Goal: Information Seeking & Learning: Check status

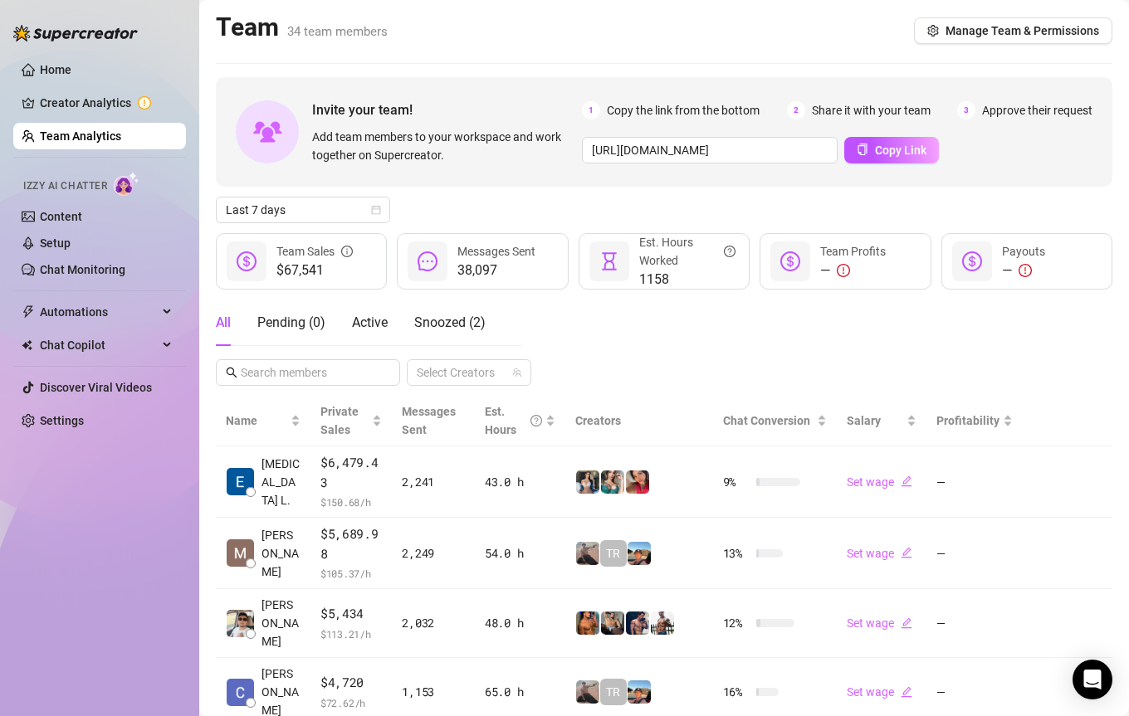
click at [91, 88] on ul "Home Creator Analytics Team Analytics Izzy AI Chatter Content Setup Chat Monito…" at bounding box center [99, 245] width 173 height 391
click at [71, 66] on link "Home" at bounding box center [56, 69] width 32 height 13
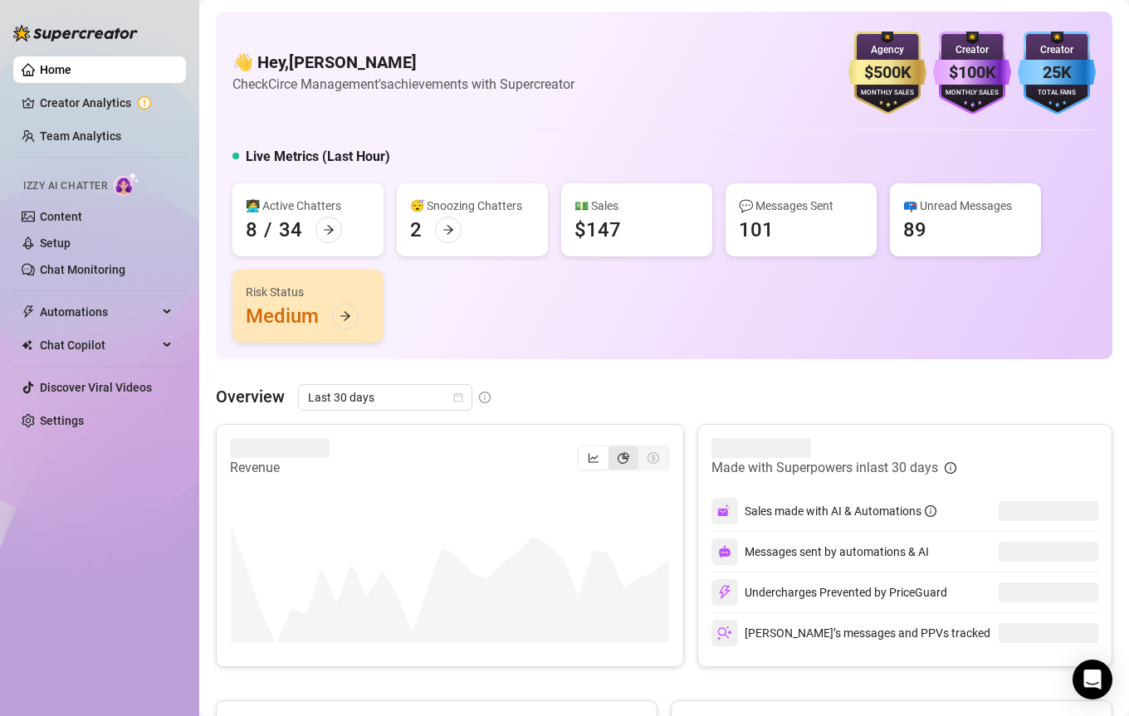
click at [624, 452] on icon "pie-chart" at bounding box center [623, 458] width 12 height 12
click at [612, 449] on input "segmented control" at bounding box center [612, 449] width 0 height 0
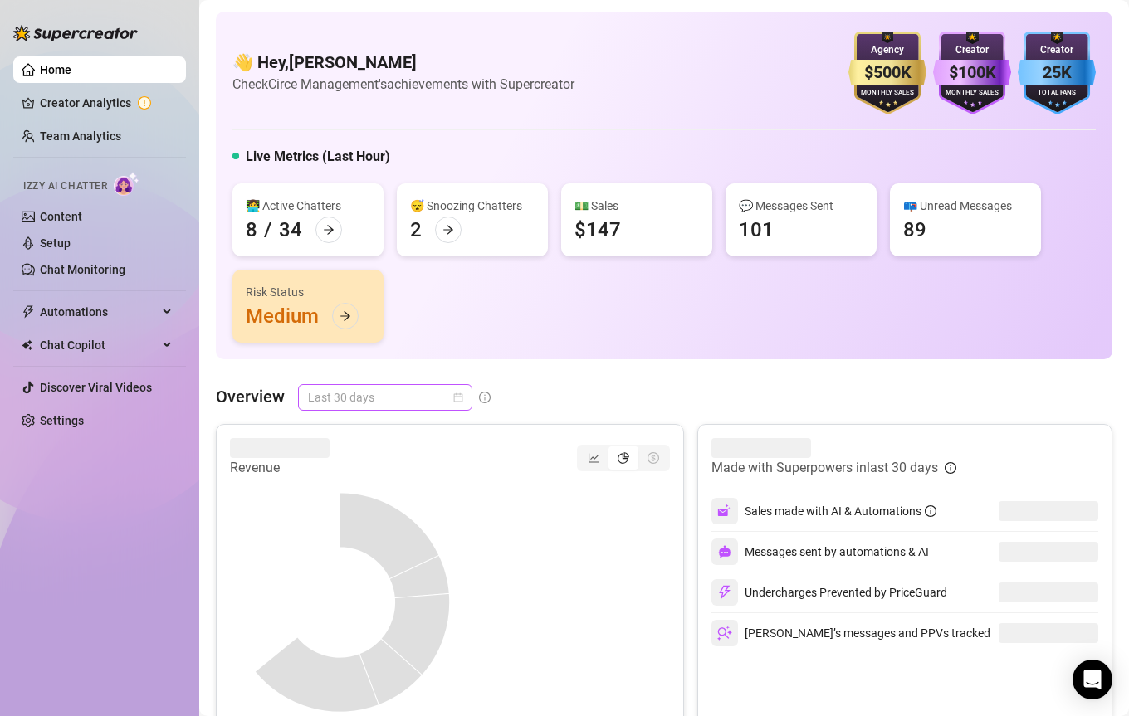
click at [351, 384] on div "Last 30 days" at bounding box center [385, 397] width 174 height 27
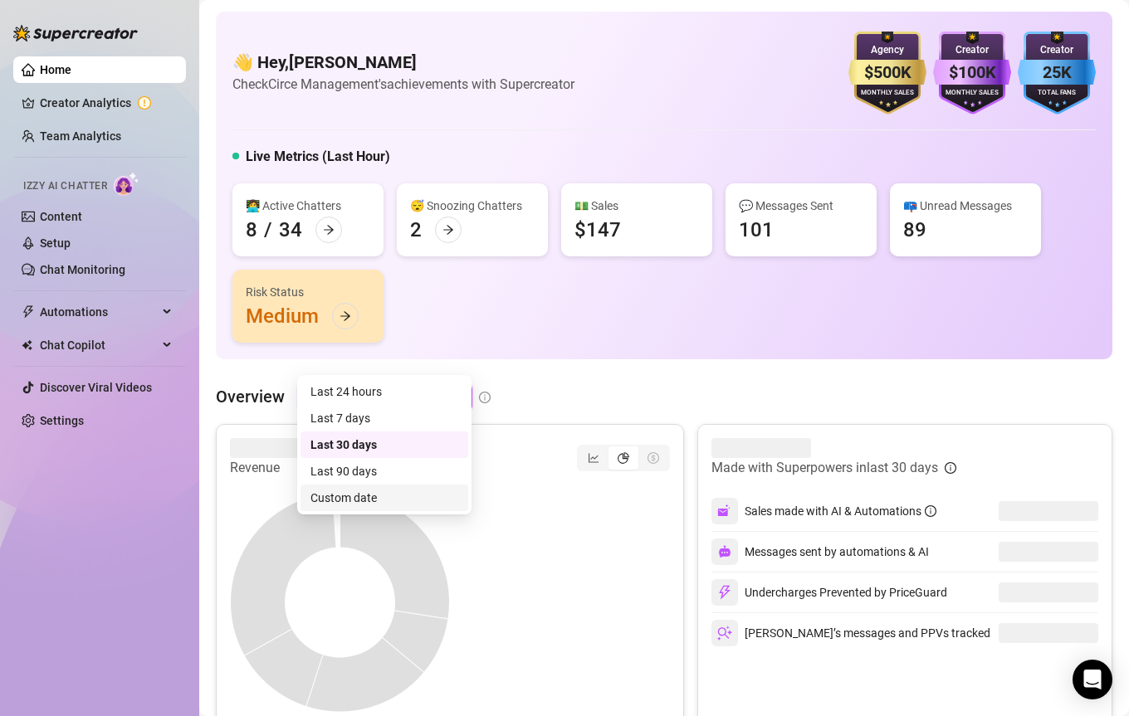
click at [386, 496] on div "Custom date" at bounding box center [384, 498] width 148 height 18
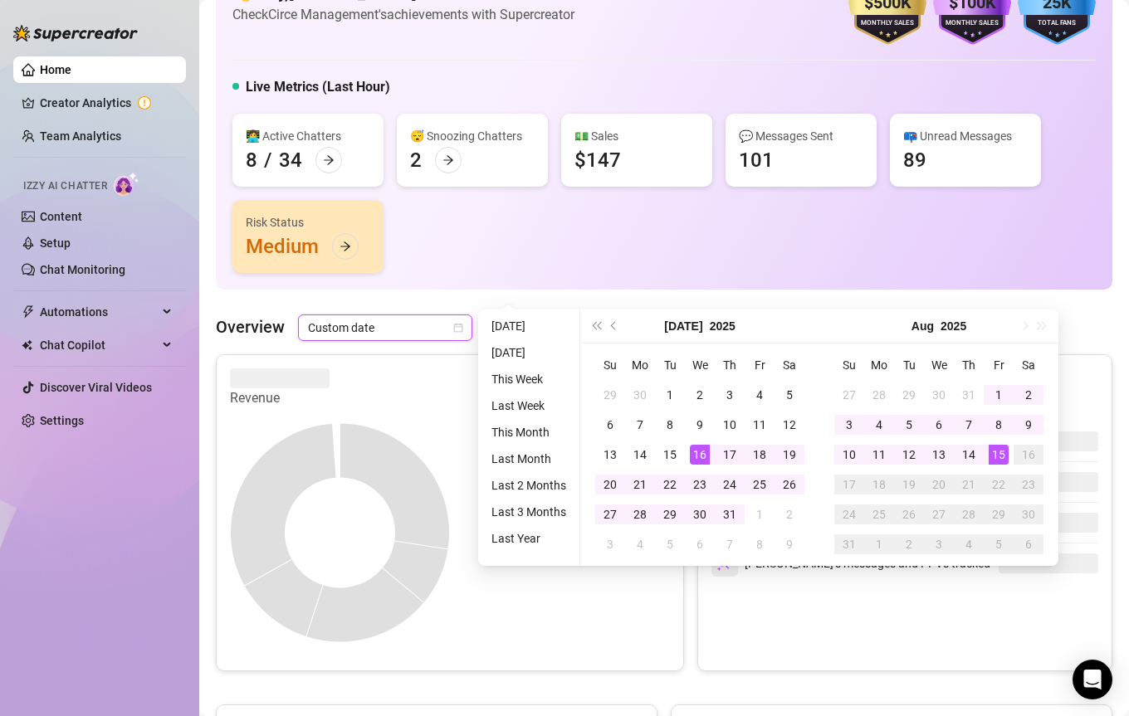
scroll to position [118, 0]
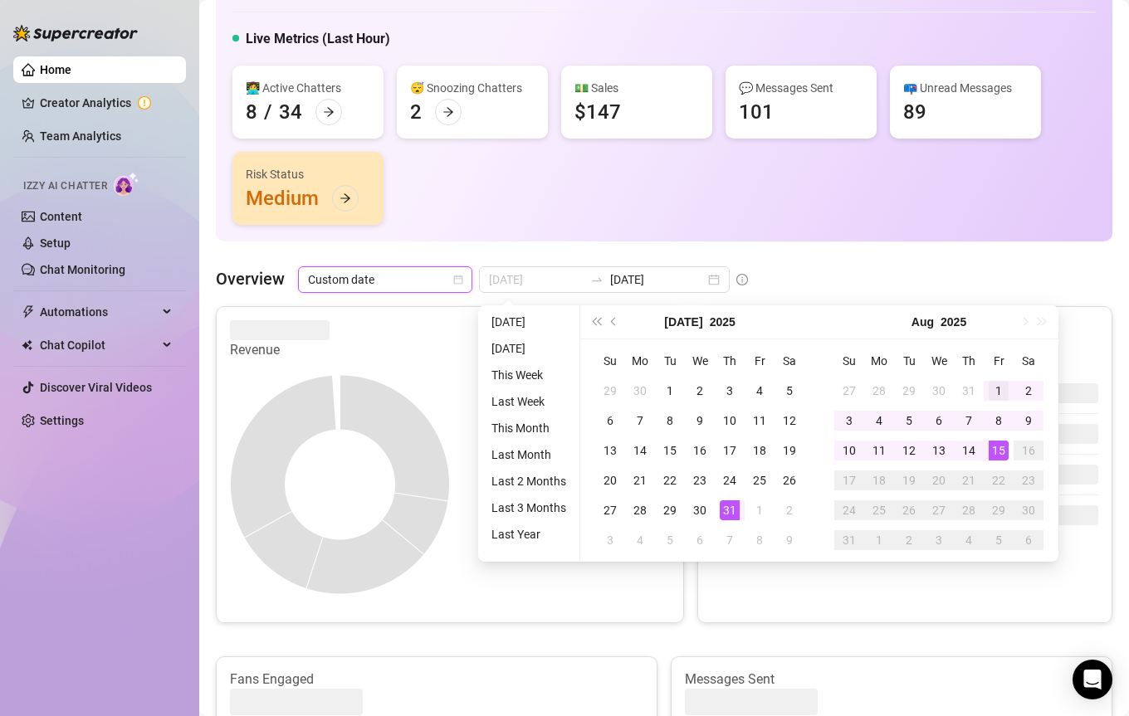
type input "[DATE]"
click at [992, 382] on div "1" at bounding box center [998, 391] width 20 height 20
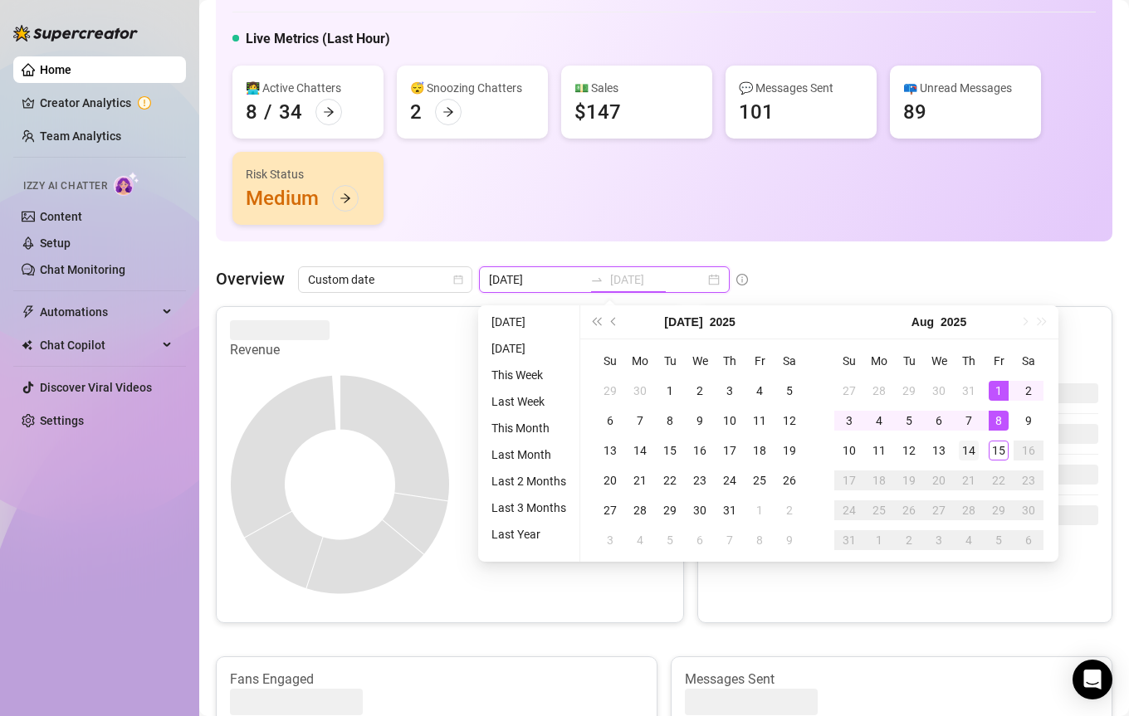
type input "[DATE]"
click at [971, 450] on div "14" at bounding box center [969, 451] width 20 height 20
type input "[DATE]"
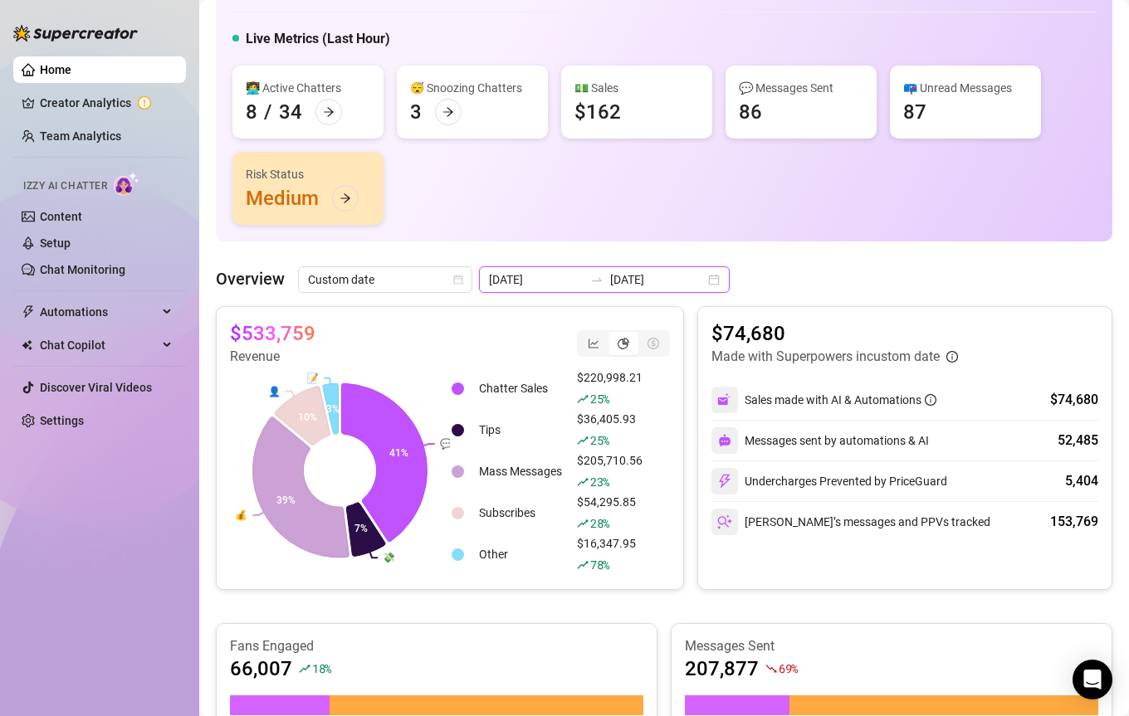
click at [610, 279] on input "[DATE]" at bounding box center [657, 280] width 95 height 18
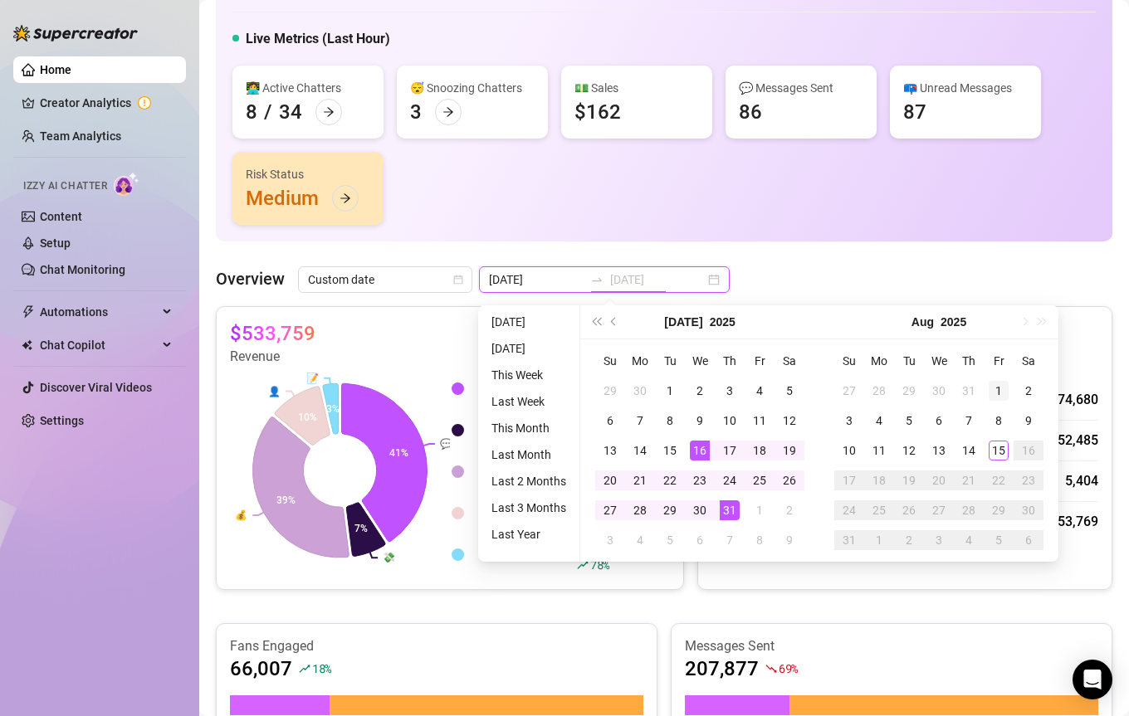
type input "[DATE]"
click at [990, 388] on div "1" at bounding box center [998, 391] width 20 height 20
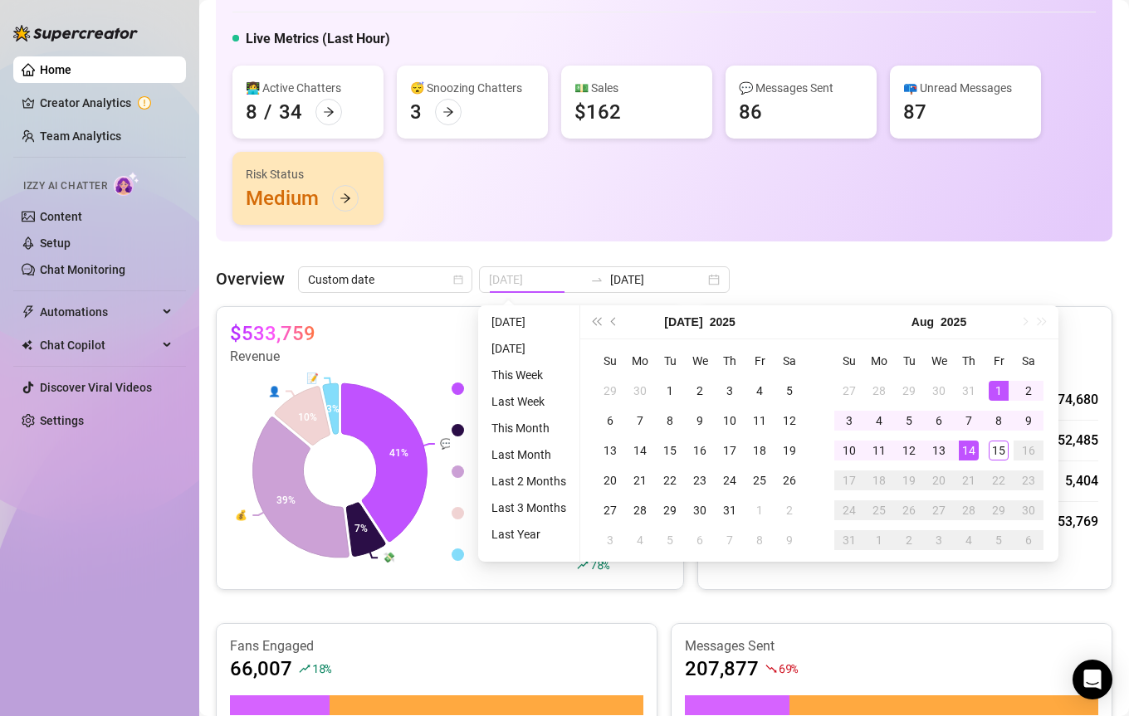
click at [965, 442] on div "14" at bounding box center [969, 451] width 20 height 20
type input "[DATE]"
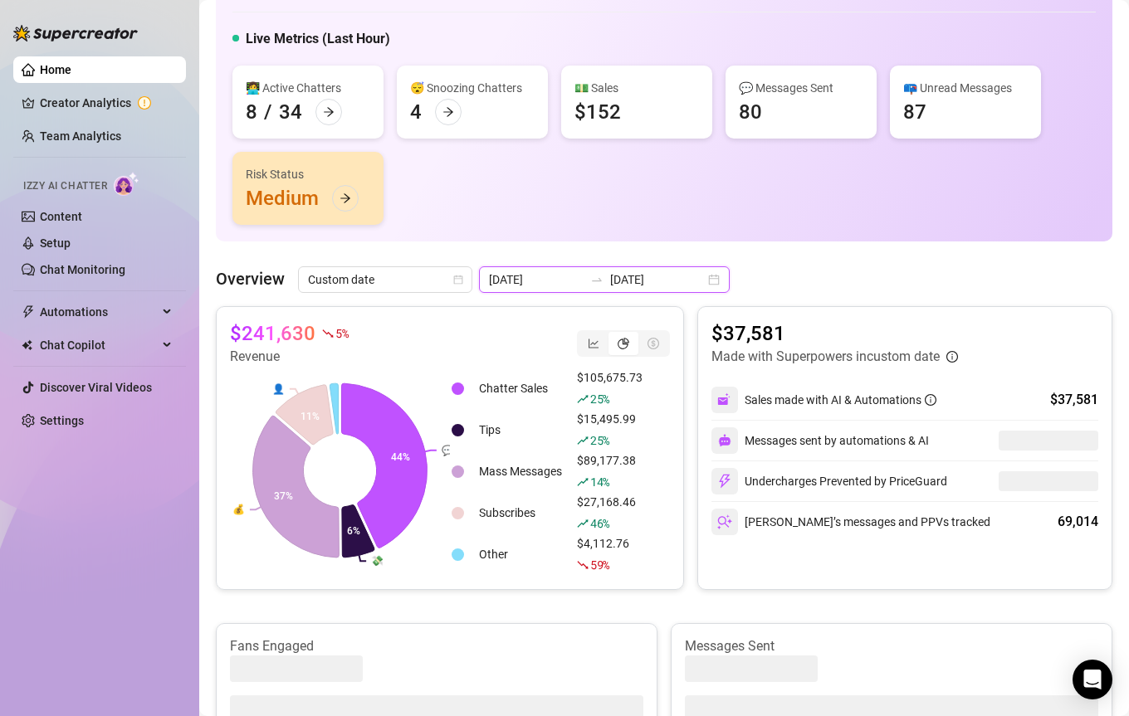
click at [629, 280] on input "[DATE]" at bounding box center [657, 280] width 95 height 18
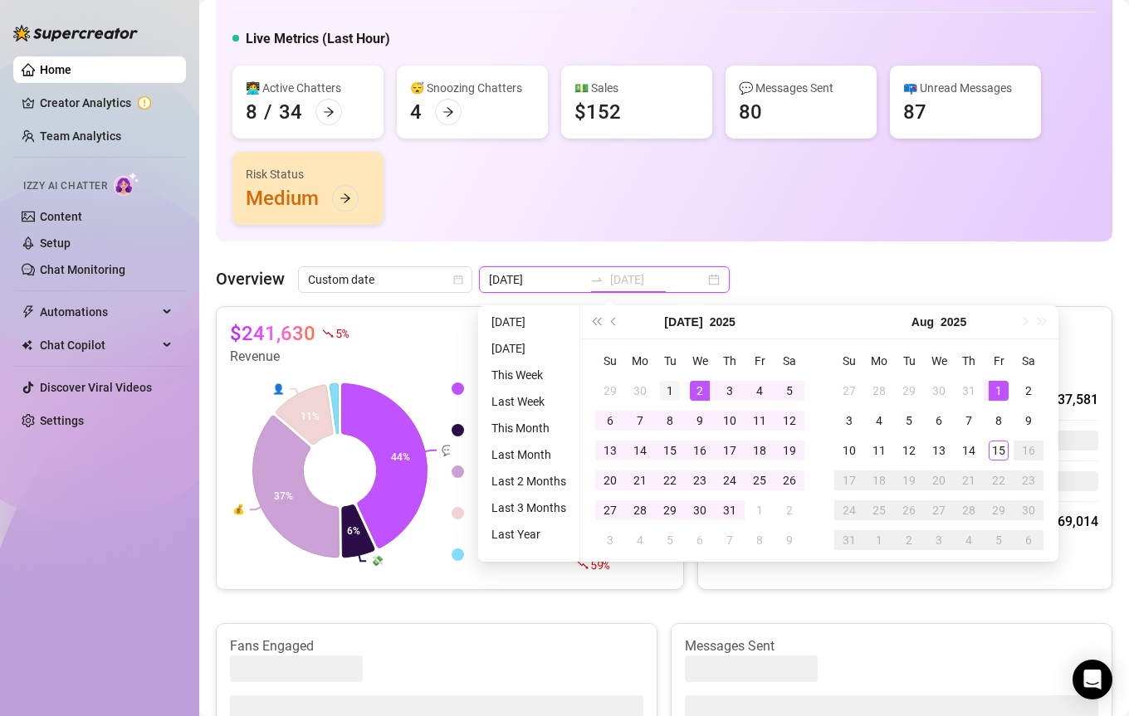
type input "[DATE]"
click at [682, 389] on td "1" at bounding box center [670, 391] width 30 height 30
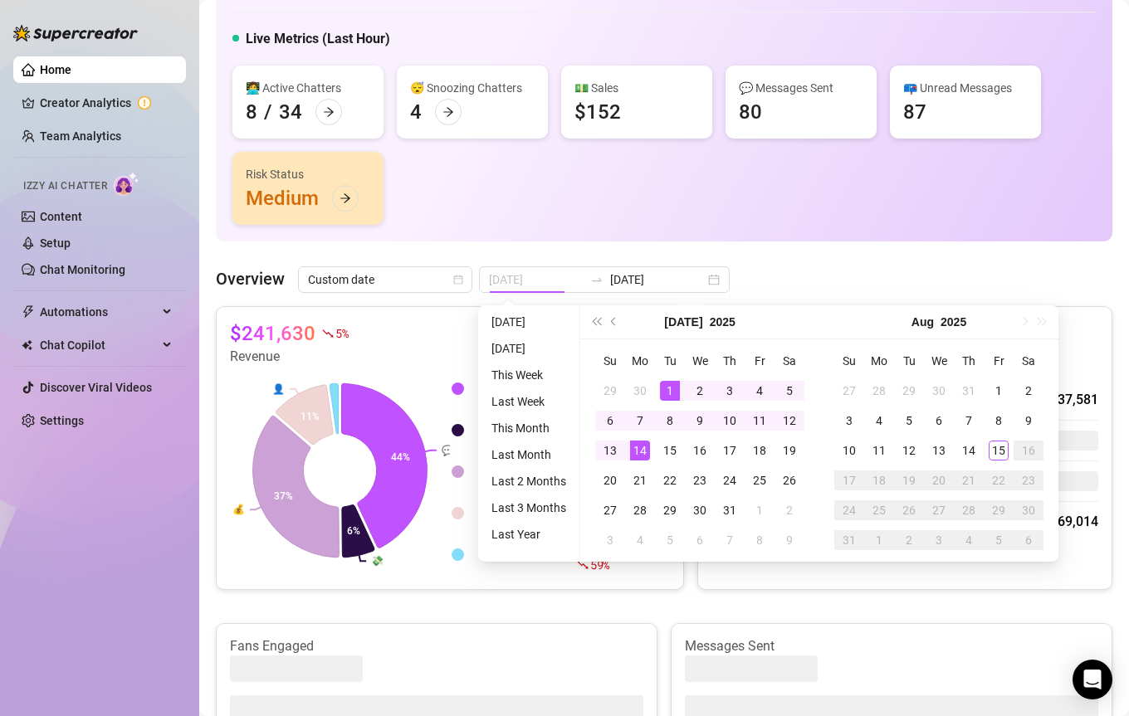
click at [641, 454] on div "14" at bounding box center [640, 451] width 20 height 20
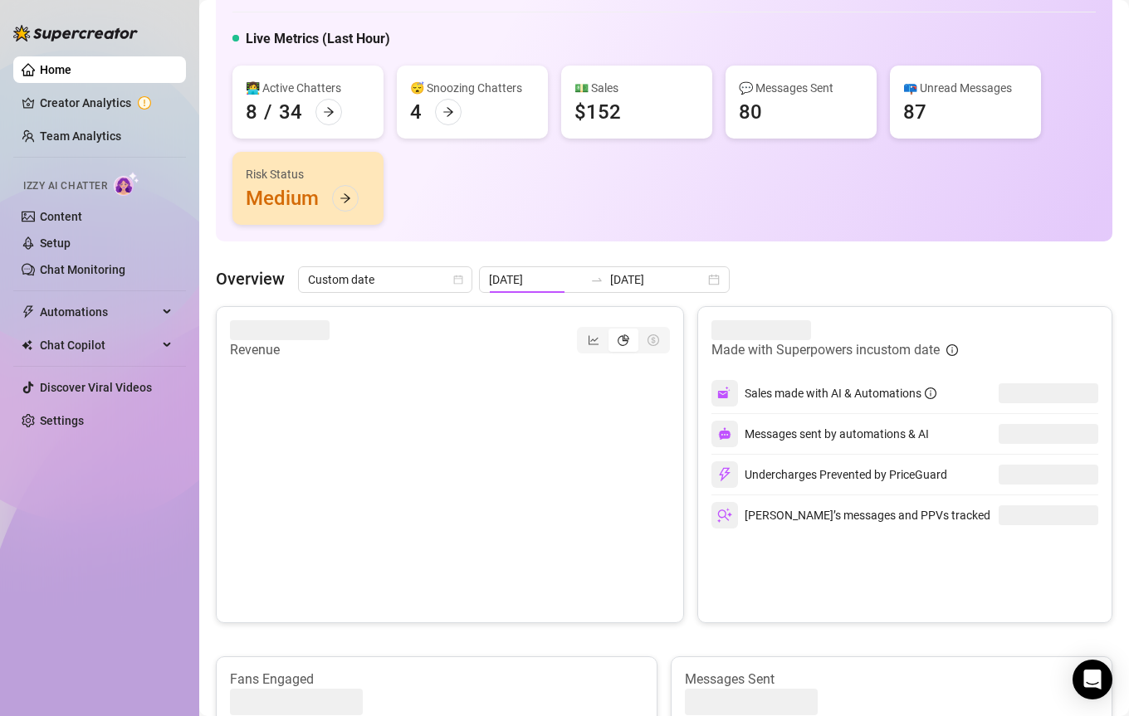
type input "[DATE]"
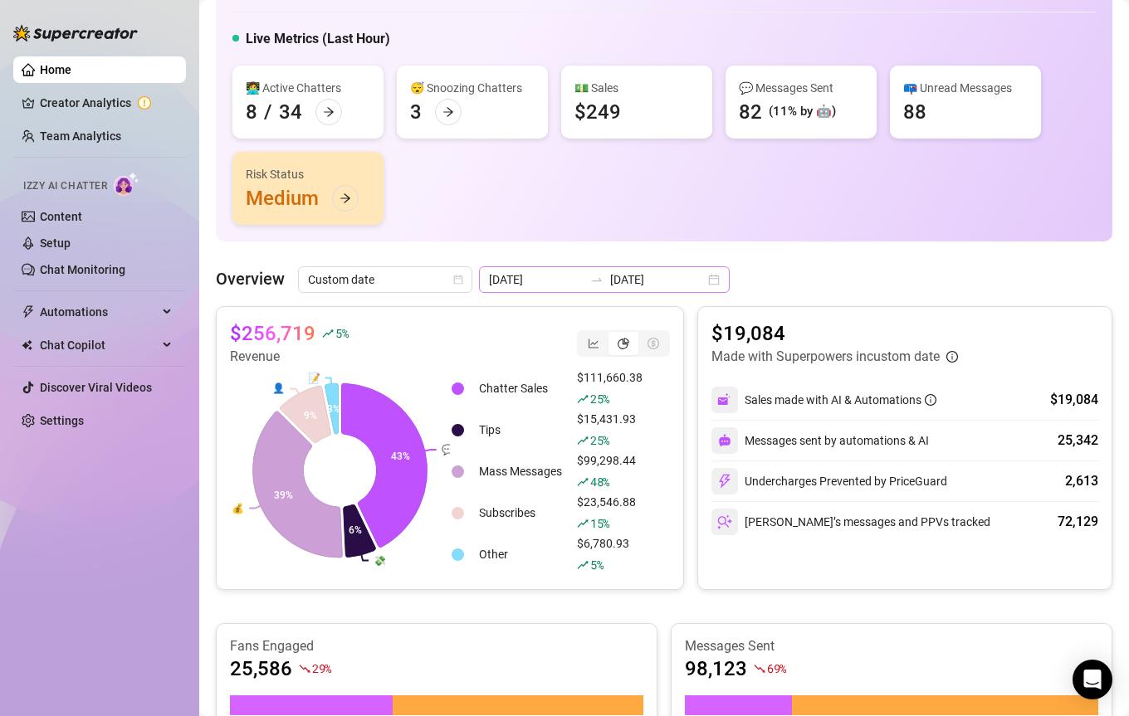
click at [583, 285] on div at bounding box center [596, 279] width 27 height 13
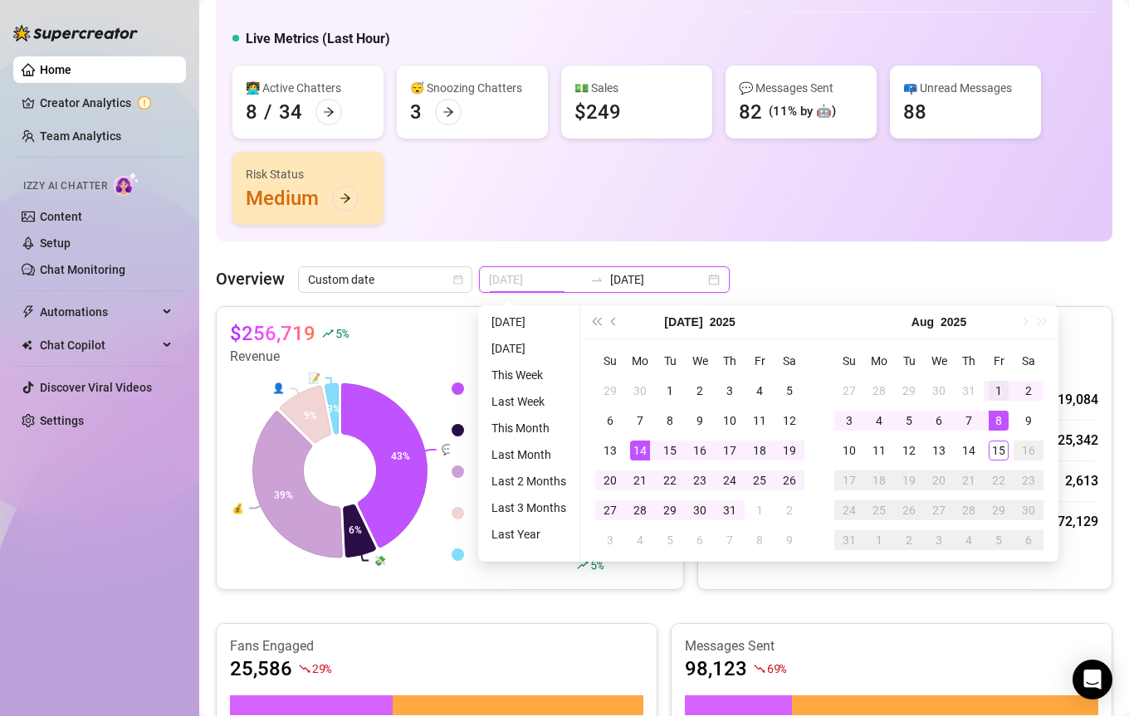
type input "[DATE]"
click at [999, 388] on div "1" at bounding box center [998, 391] width 20 height 20
type input "[DATE]"
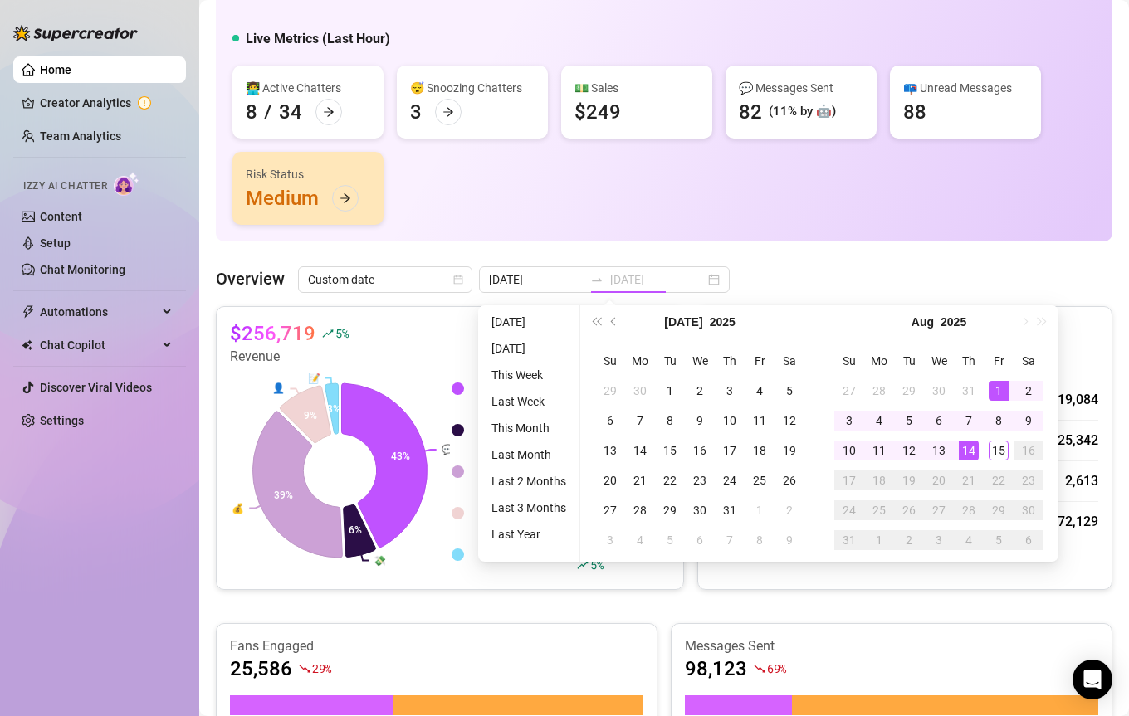
click at [973, 447] on div "14" at bounding box center [969, 451] width 20 height 20
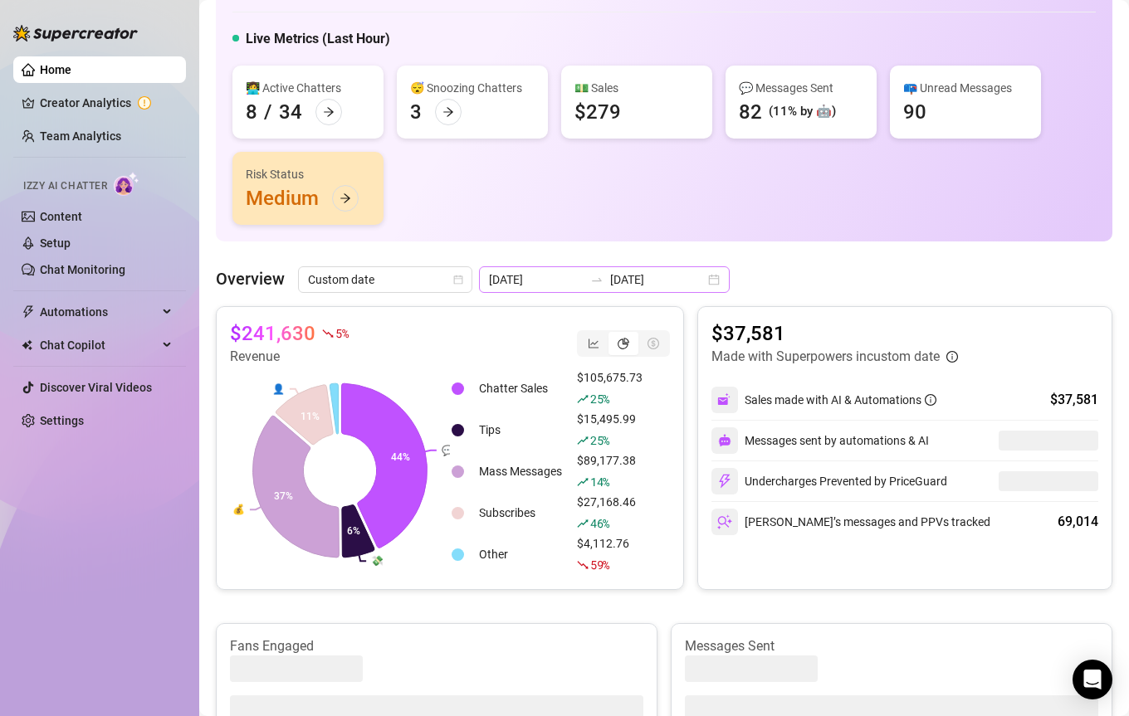
click at [583, 280] on div at bounding box center [596, 279] width 27 height 13
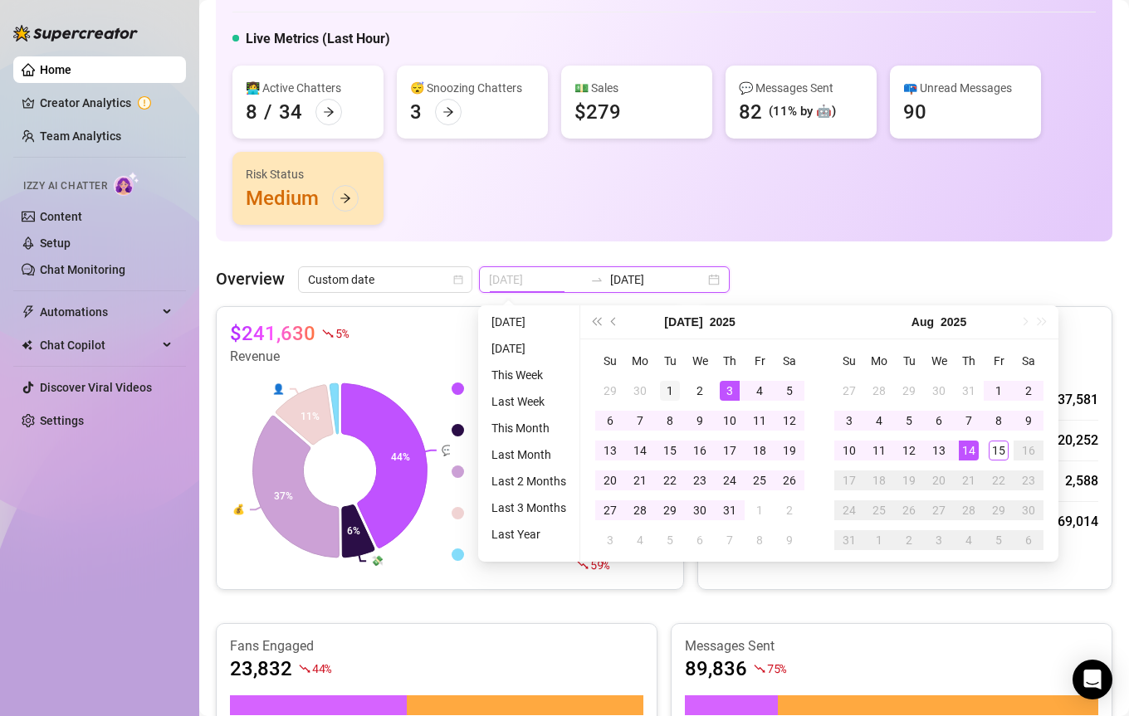
type input "[DATE]"
click at [663, 392] on div "1" at bounding box center [670, 391] width 20 height 20
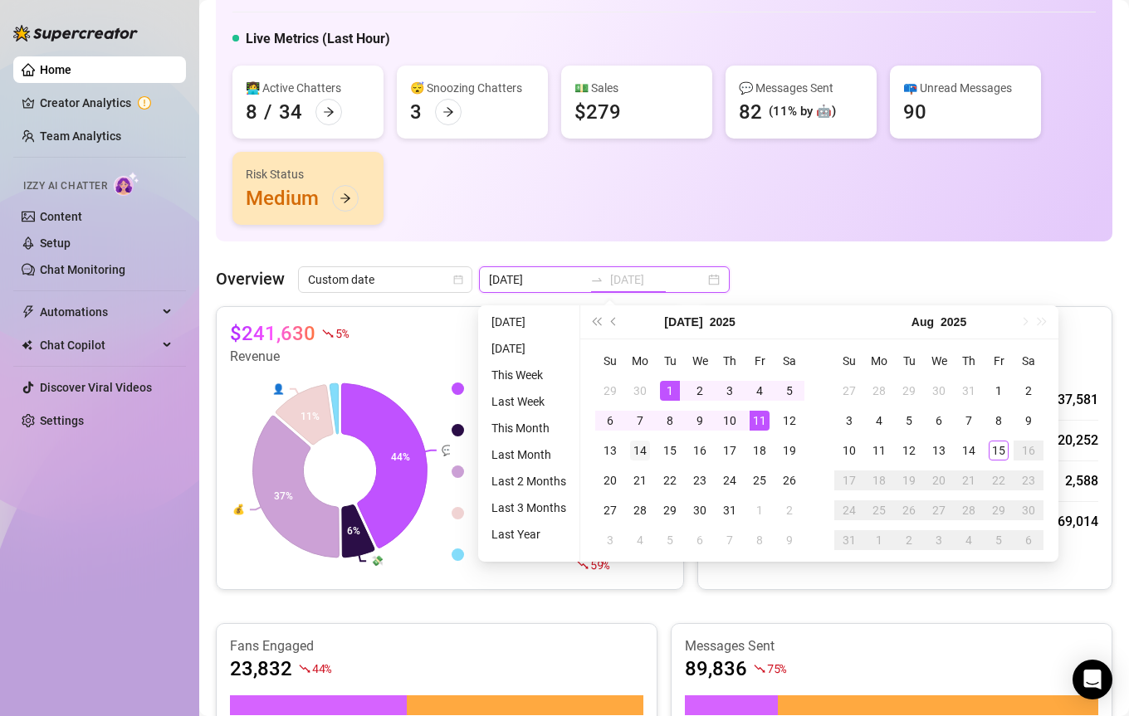
type input "[DATE]"
click at [638, 449] on div "14" at bounding box center [640, 451] width 20 height 20
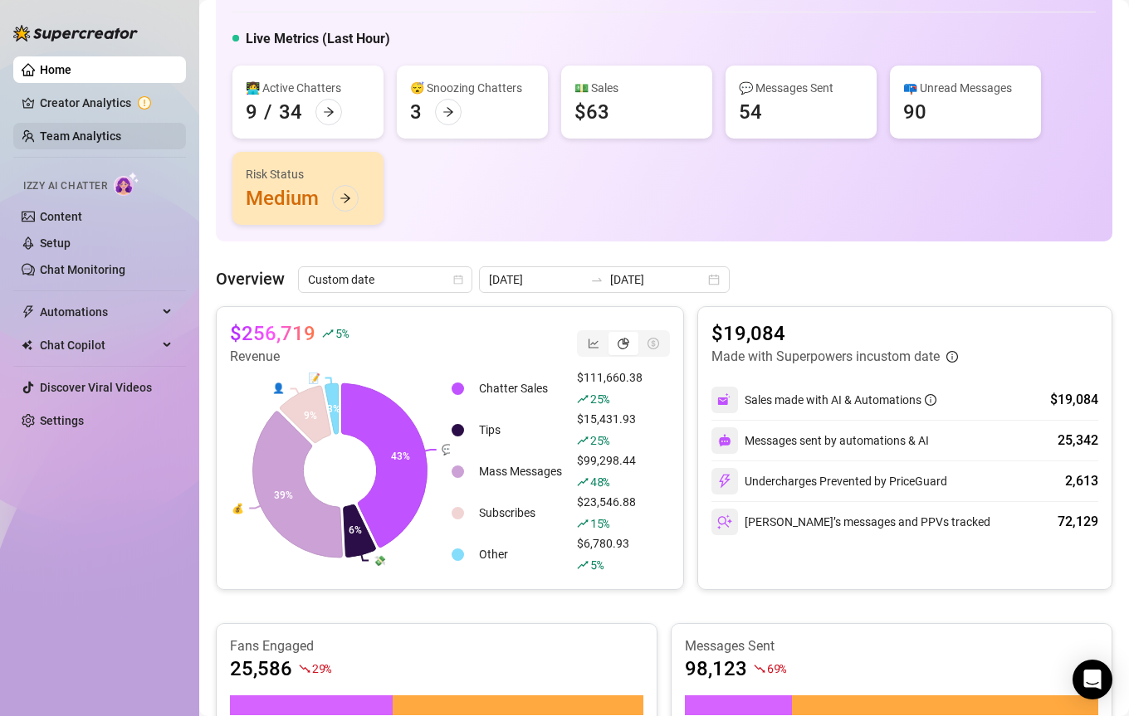
click at [77, 137] on link "Team Analytics" at bounding box center [80, 135] width 81 height 13
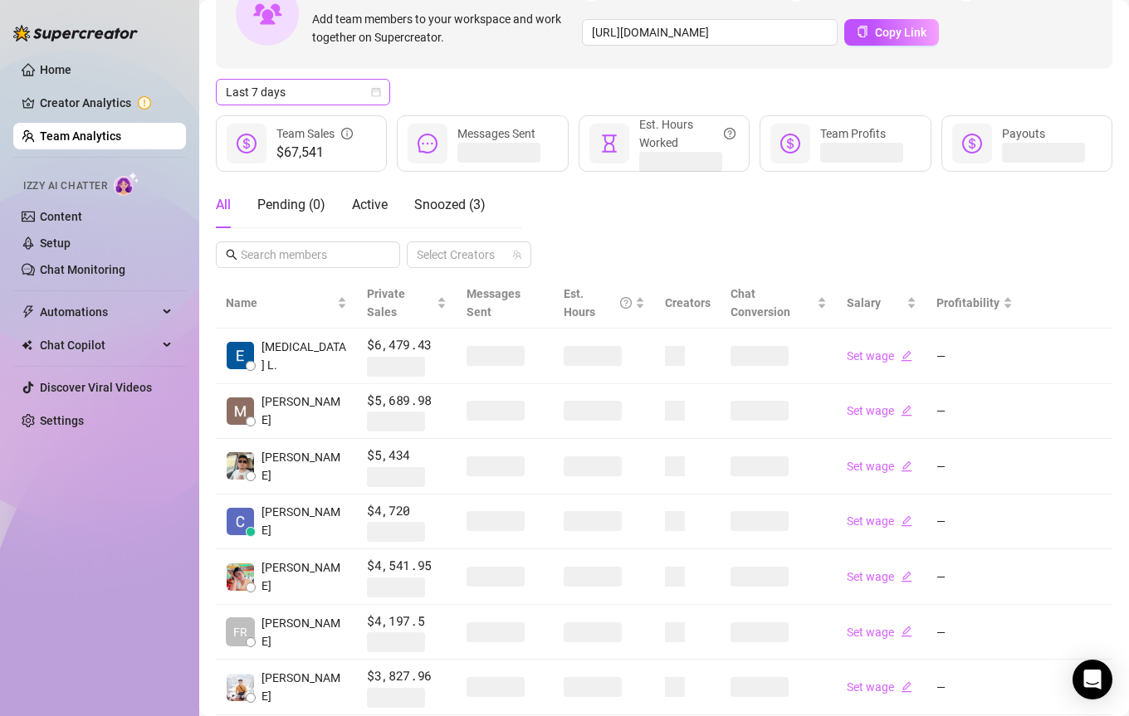
click at [300, 90] on span "Last 7 days" at bounding box center [303, 92] width 154 height 25
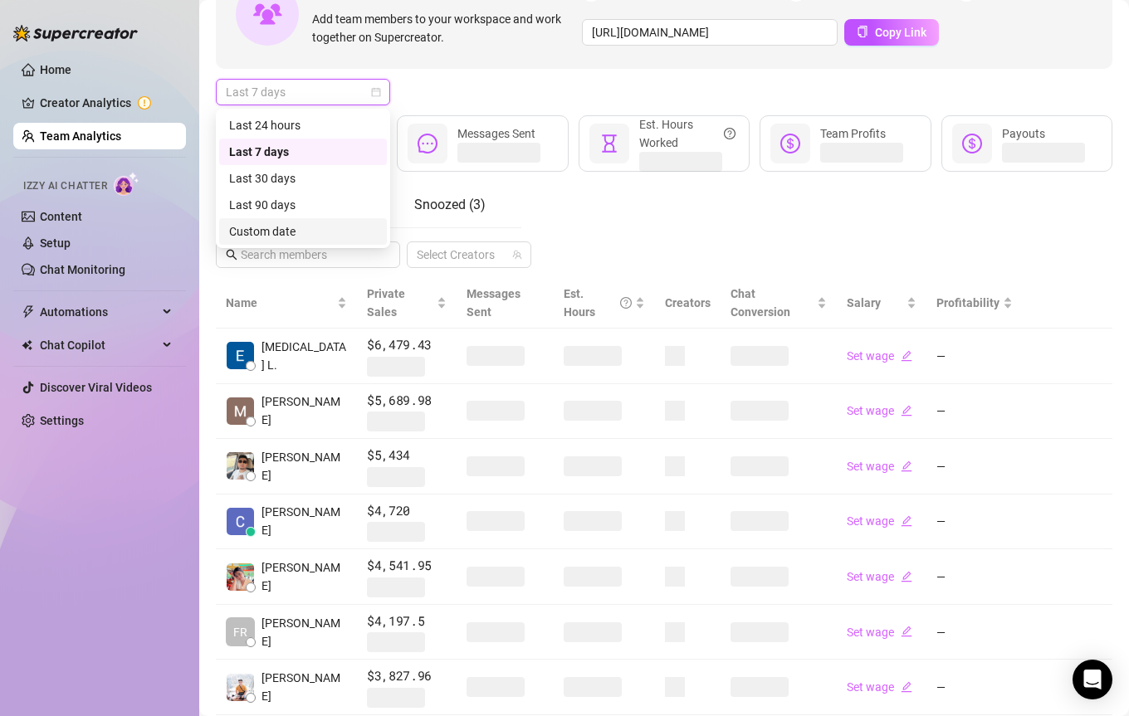
click at [327, 224] on div "Custom date" at bounding box center [303, 231] width 148 height 18
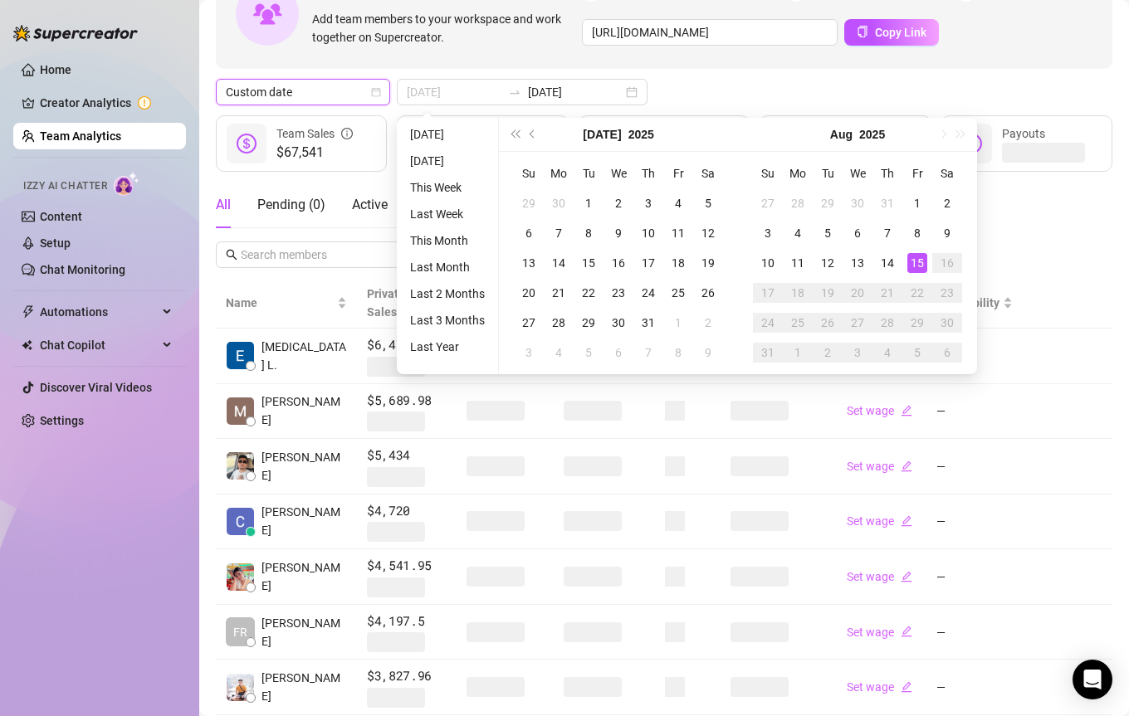
type input "[DATE]"
click at [921, 261] on div "15" at bounding box center [917, 263] width 20 height 20
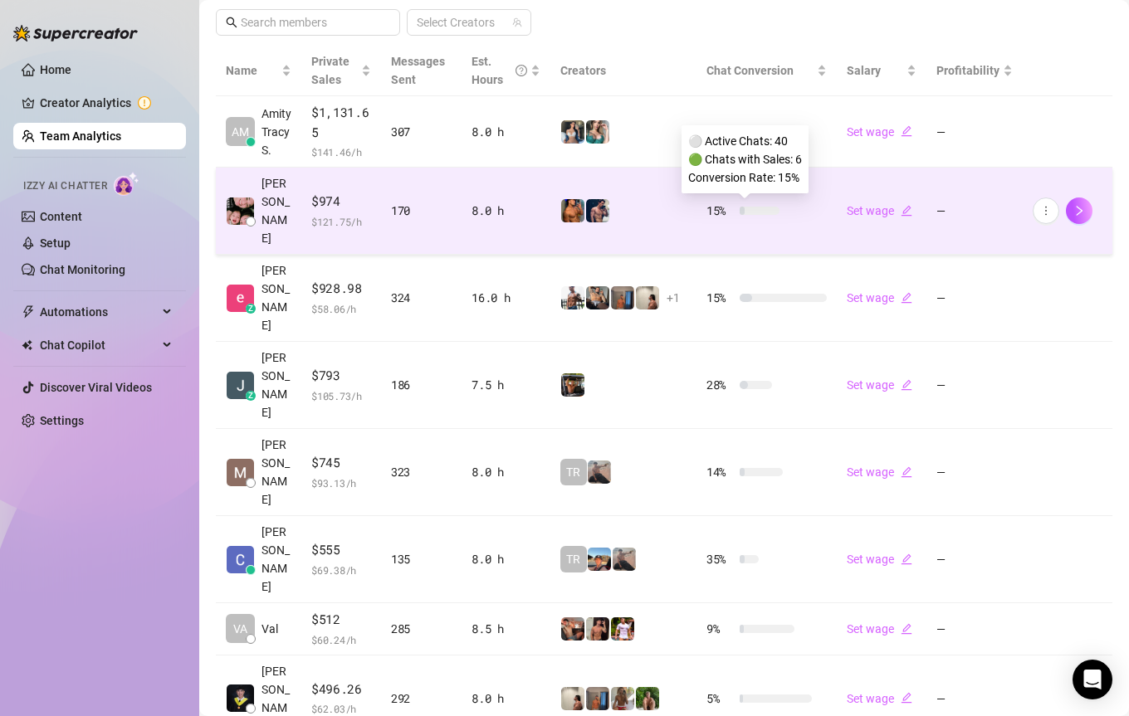
scroll to position [399, 0]
